Goal: Contribute content: Add original content to the website for others to see

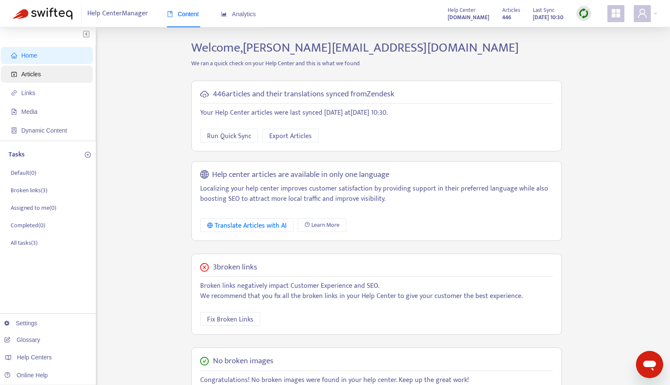
click at [27, 78] on span "Articles" at bounding box center [48, 74] width 75 height 17
click at [26, 79] on span "Articles" at bounding box center [48, 74] width 75 height 17
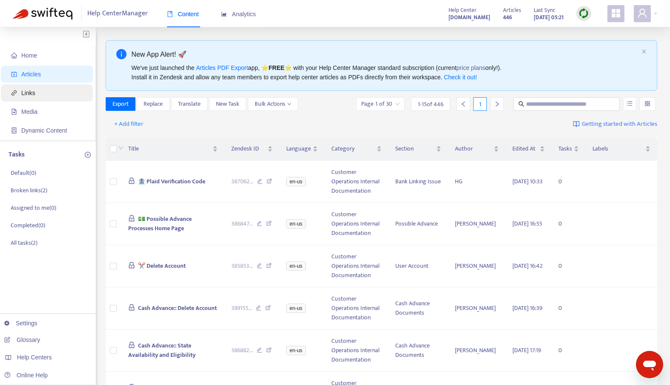
click at [27, 91] on span "Links" at bounding box center [28, 92] width 14 height 7
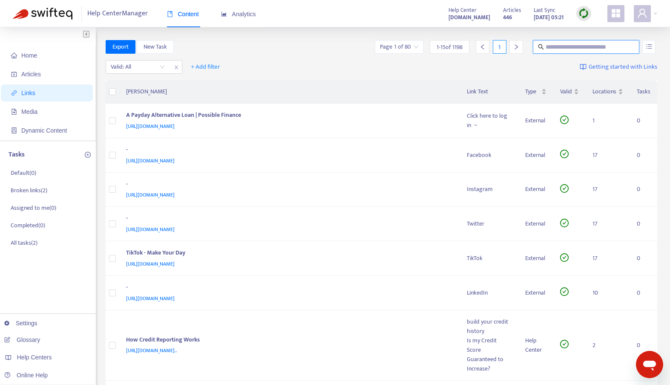
click at [560, 49] on input "text" at bounding box center [586, 46] width 82 height 9
type input "****"
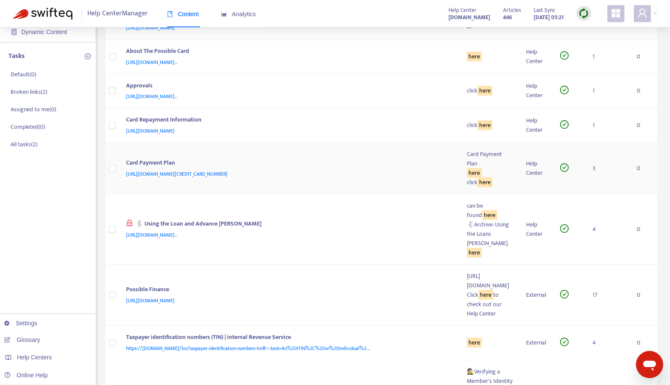
scroll to position [102, 0]
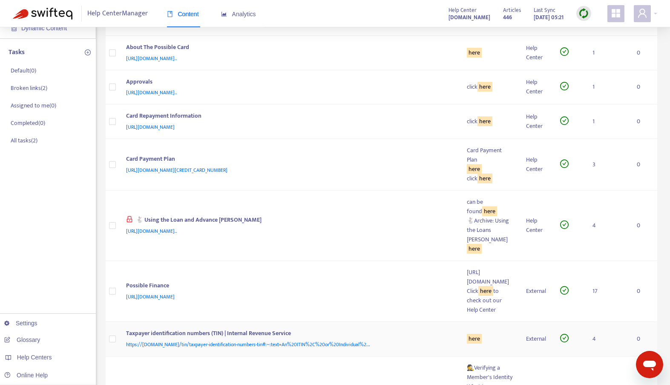
click at [467, 334] on div "here" at bounding box center [490, 338] width 46 height 9
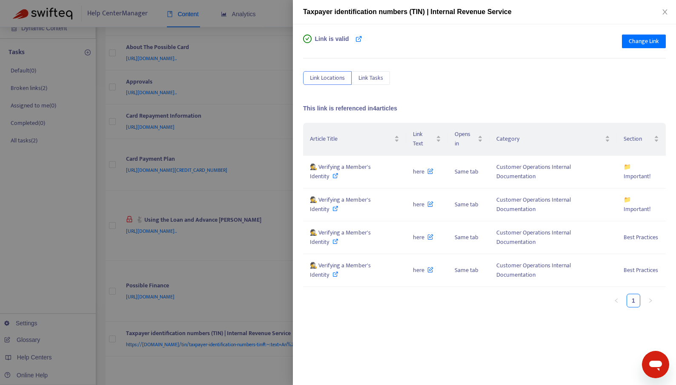
click at [673, 6] on div "Taxpayer identification numbers (TIN) | Internal Revenue Service" at bounding box center [484, 12] width 383 height 24
click at [663, 13] on icon "close" at bounding box center [665, 12] width 7 height 7
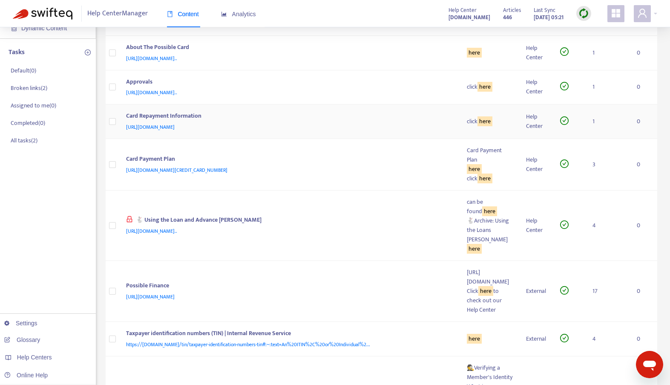
scroll to position [0, 0]
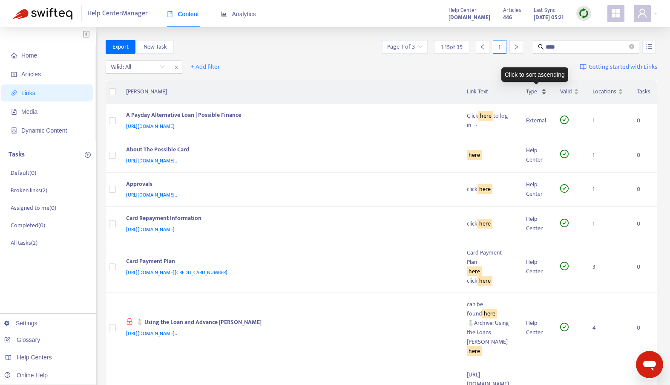
click at [533, 90] on span "Type" at bounding box center [533, 91] width 14 height 9
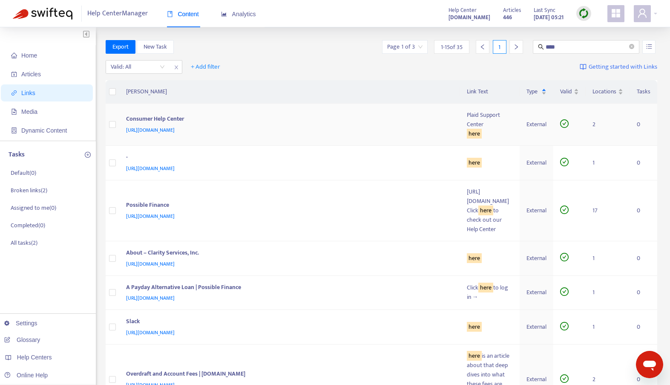
click at [467, 129] on div "here" at bounding box center [490, 133] width 46 height 9
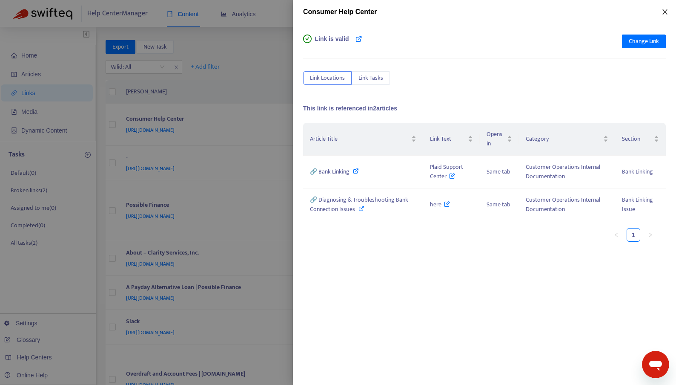
click at [666, 10] on icon "close" at bounding box center [665, 12] width 7 height 7
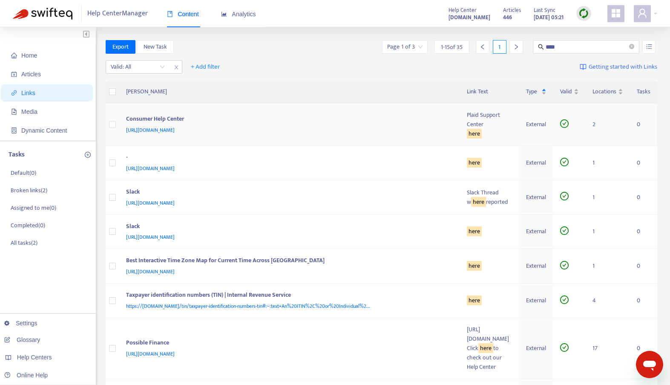
click at [467, 129] on div "here" at bounding box center [490, 133] width 46 height 9
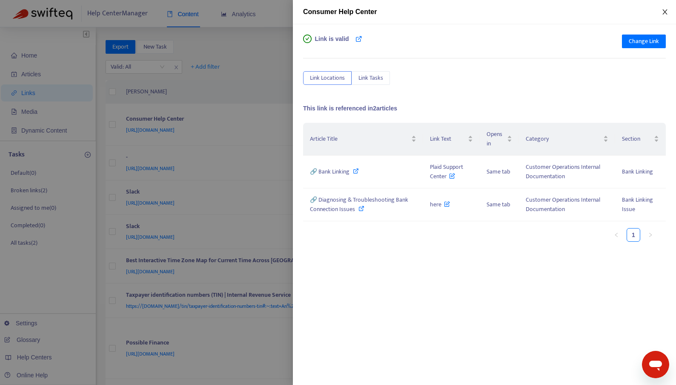
click at [668, 11] on icon "close" at bounding box center [665, 12] width 7 height 7
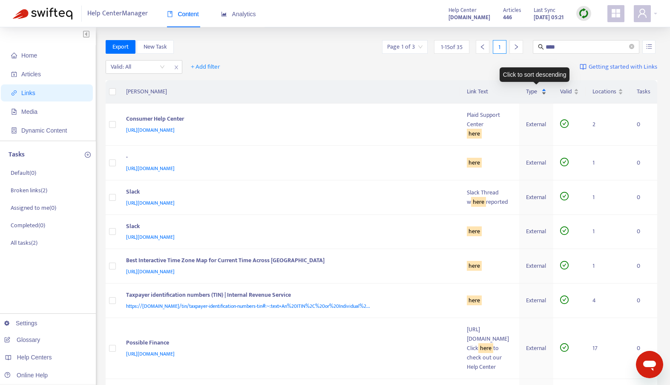
click at [532, 95] on span "Type" at bounding box center [533, 91] width 14 height 9
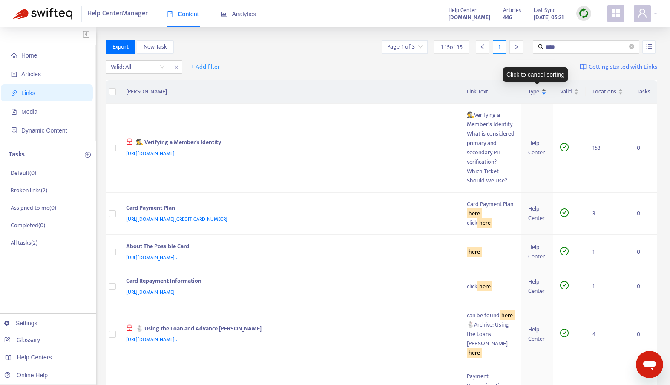
click at [535, 95] on span "Type" at bounding box center [533, 91] width 11 height 9
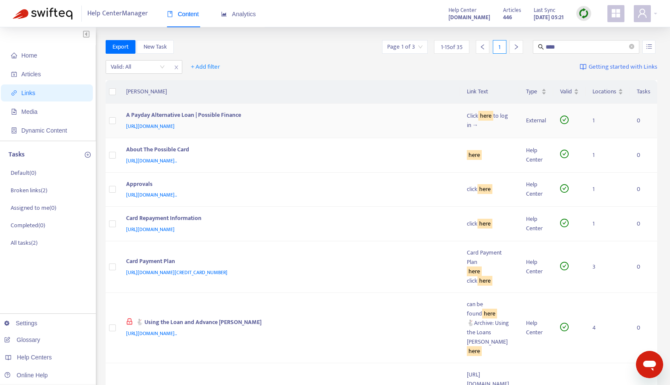
click at [467, 123] on div "Click here to log in →" at bounding box center [490, 120] width 46 height 19
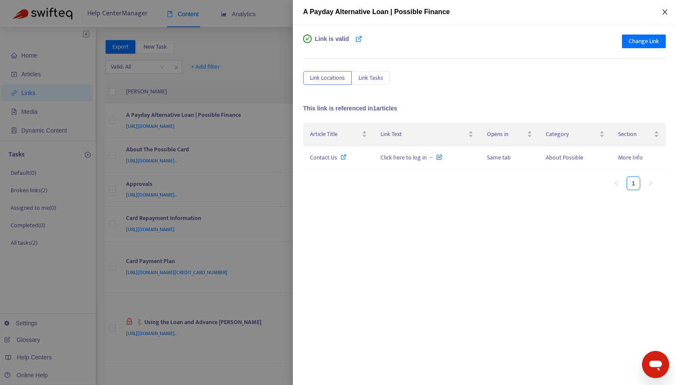
click at [668, 14] on icon "close" at bounding box center [665, 12] width 7 height 7
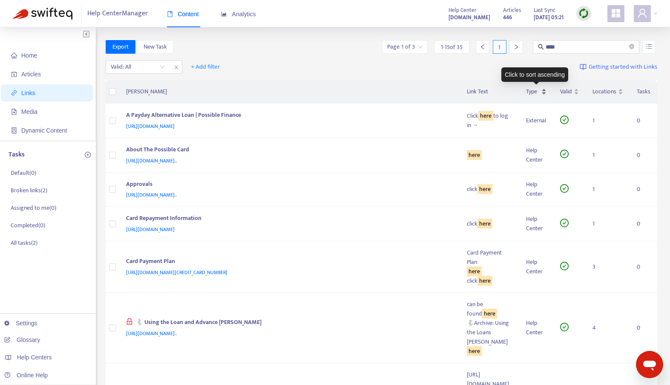
click at [541, 96] on div "Type" at bounding box center [536, 91] width 20 height 9
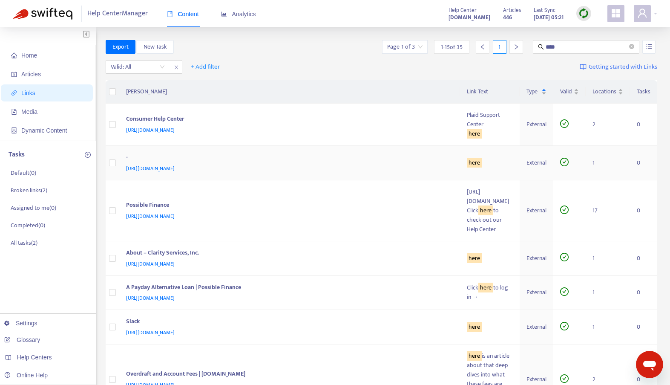
click at [467, 158] on div "here" at bounding box center [490, 162] width 46 height 9
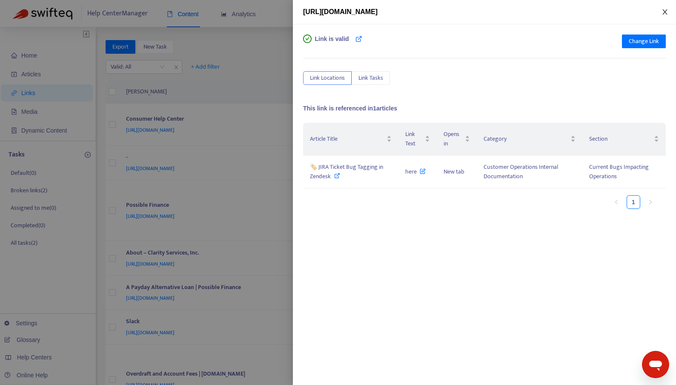
click at [666, 12] on icon "close" at bounding box center [665, 11] width 5 height 5
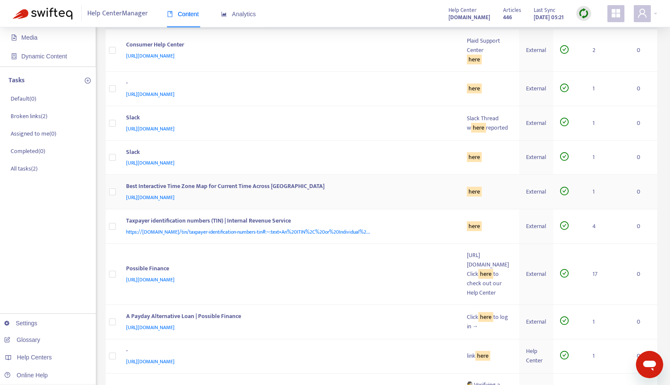
scroll to position [75, 0]
click at [460, 229] on td "here" at bounding box center [490, 225] width 60 height 34
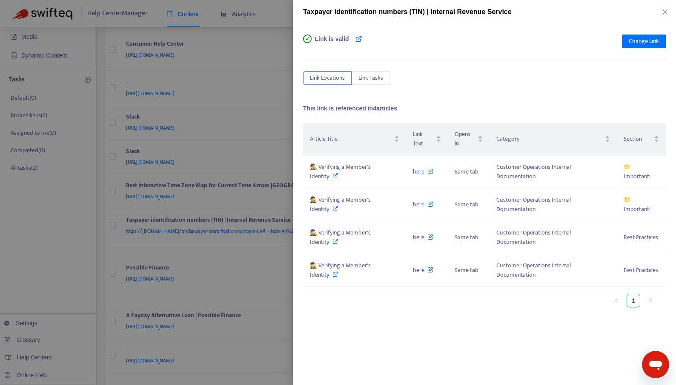
click at [666, 17] on div "Taxpayer identification numbers (TIN) | Internal Revenue Service" at bounding box center [484, 12] width 383 height 24
click at [336, 172] on icon at bounding box center [336, 175] width 6 height 6
click at [429, 171] on icon at bounding box center [431, 168] width 6 height 9
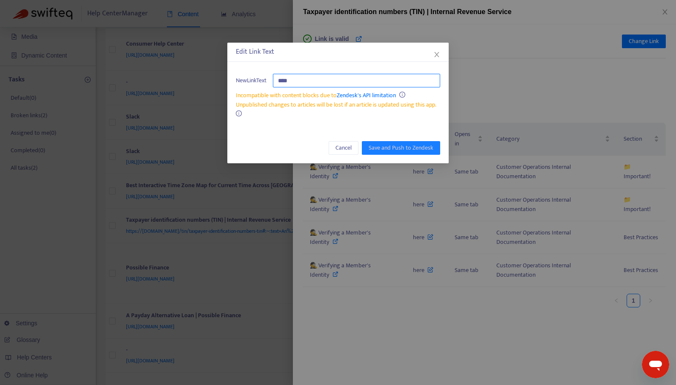
click at [285, 86] on input "****" at bounding box center [356, 81] width 167 height 14
click at [282, 79] on input "****" at bounding box center [356, 81] width 167 height 14
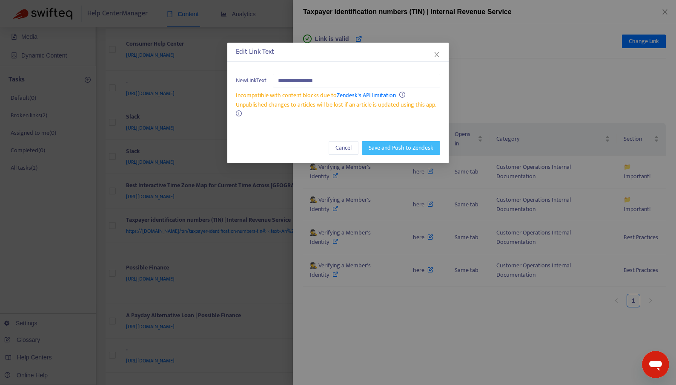
type input "**********"
click at [387, 148] on span "Save and Push to Zendesk" at bounding box center [401, 147] width 65 height 9
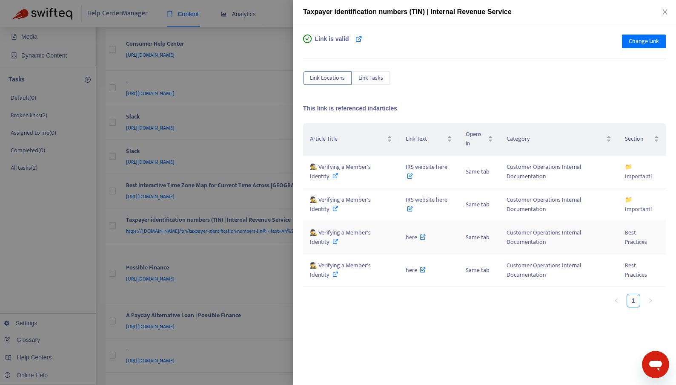
click at [424, 236] on icon at bounding box center [423, 234] width 6 height 9
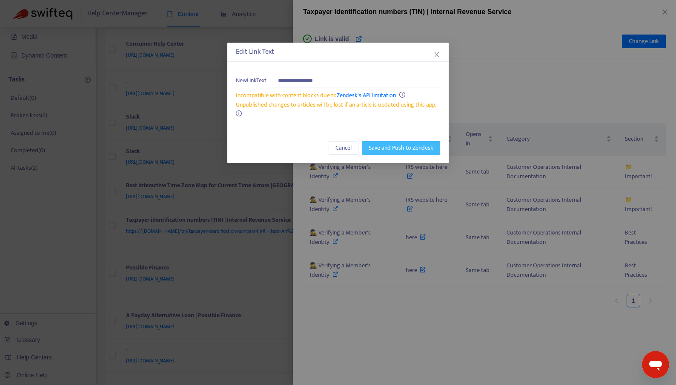
type input "**********"
click at [393, 147] on span "Save and Push to Zendesk" at bounding box center [401, 147] width 65 height 9
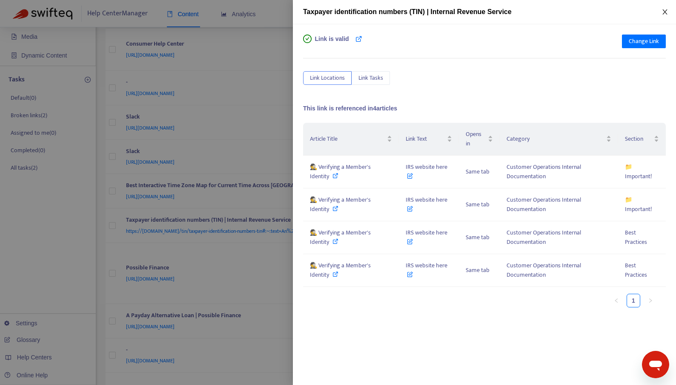
click at [663, 11] on icon "close" at bounding box center [665, 12] width 7 height 7
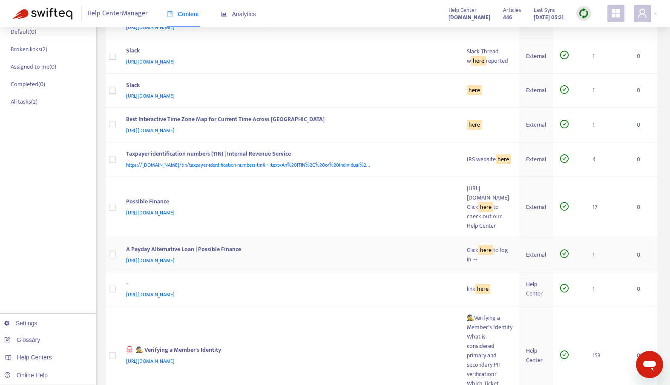
scroll to position [142, 0]
click at [467, 283] on div "link here" at bounding box center [490, 287] width 46 height 9
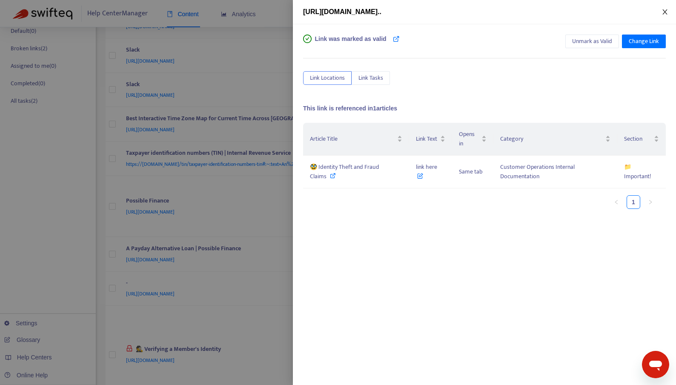
click at [660, 15] on button "Close" at bounding box center [665, 12] width 12 height 8
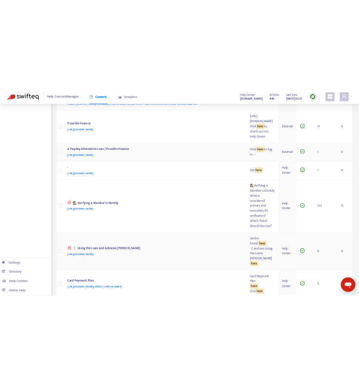
scroll to position [323, 0]
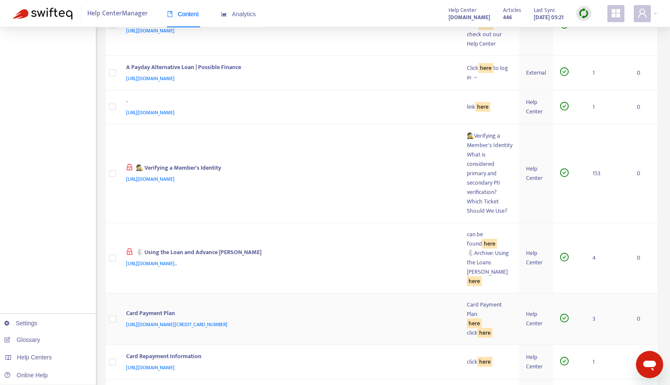
click at [467, 319] on div "here" at bounding box center [490, 323] width 46 height 9
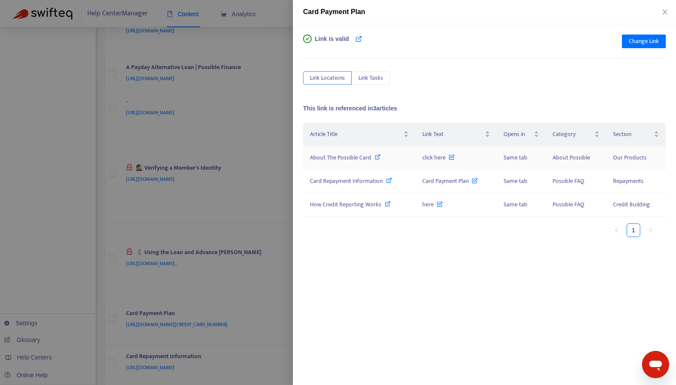
click at [376, 155] on icon at bounding box center [378, 157] width 6 height 6
